Goal: Transaction & Acquisition: Subscribe to service/newsletter

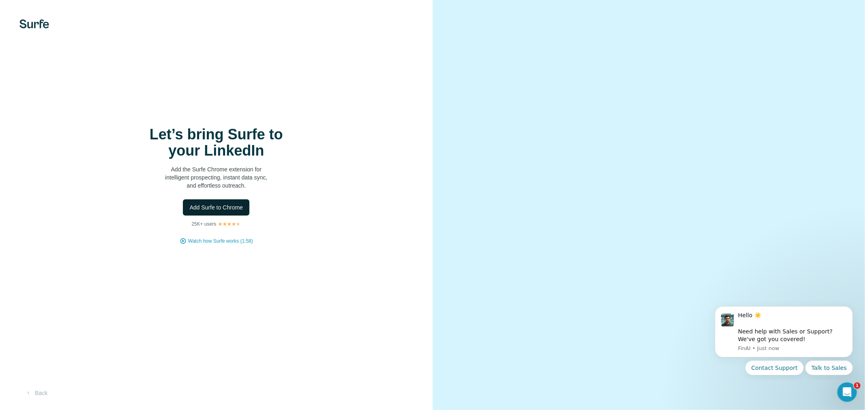
click at [232, 212] on button "Add Surfe to Chrome" at bounding box center [216, 207] width 66 height 16
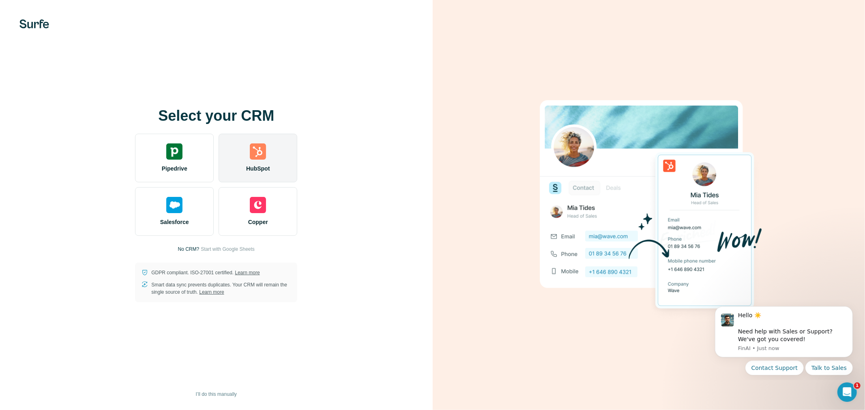
click at [256, 162] on div "HubSpot" at bounding box center [257, 158] width 79 height 49
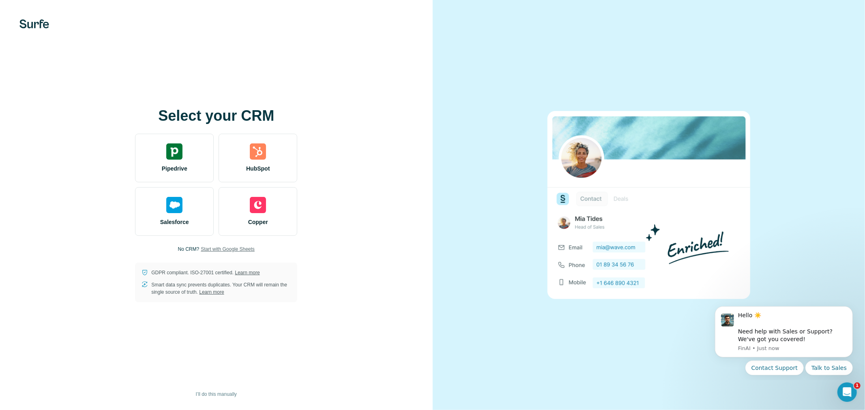
click at [208, 250] on span "Start with Google Sheets" at bounding box center [228, 249] width 54 height 7
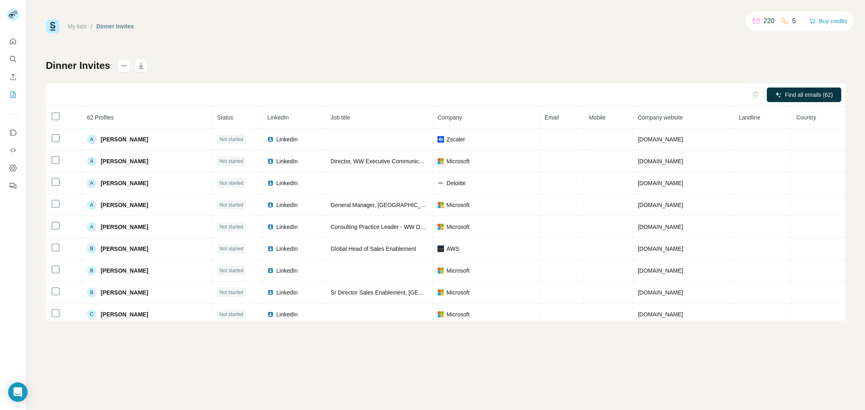
click at [672, 62] on div "Dinner Invites Find all emails (62) 62 Profiles Status LinkedIn Job title Compa…" at bounding box center [445, 189] width 799 height 261
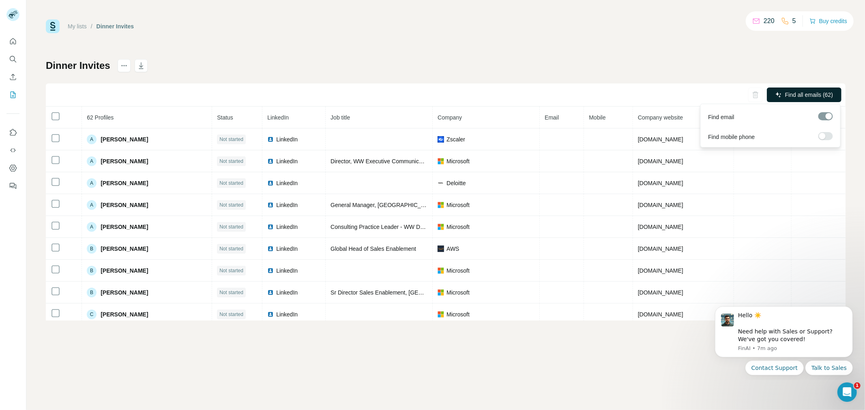
click at [802, 92] on span "Find all emails (62)" at bounding box center [809, 95] width 48 height 8
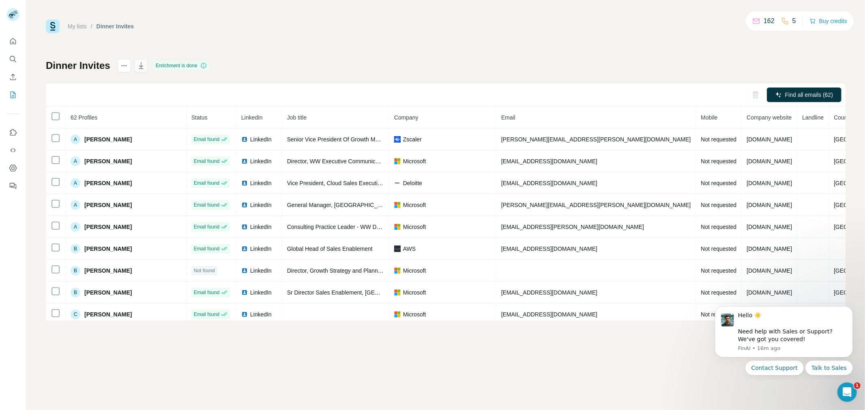
click at [143, 65] on icon "button" at bounding box center [141, 66] width 8 height 8
